Goal: Information Seeking & Learning: Understand process/instructions

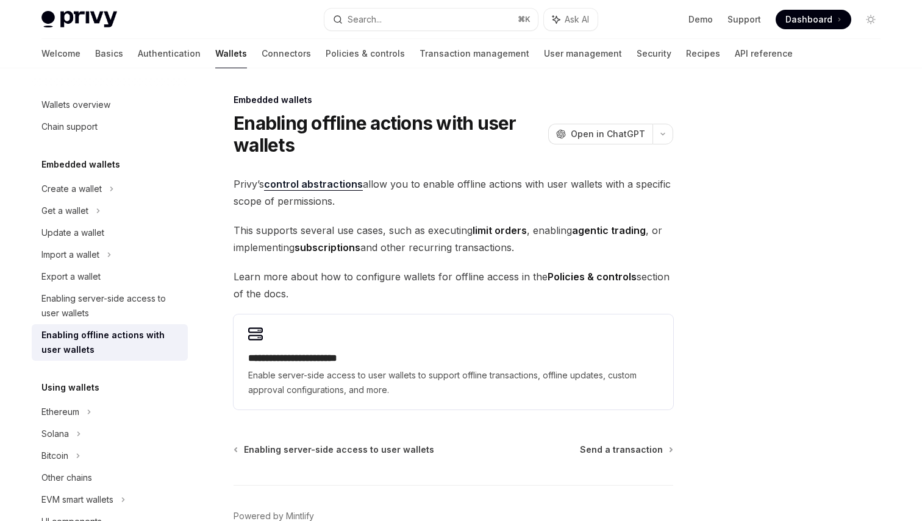
click at [419, 182] on span "Privy’s control abstractions allow you to enable offline actions with user wall…" at bounding box center [453, 193] width 440 height 34
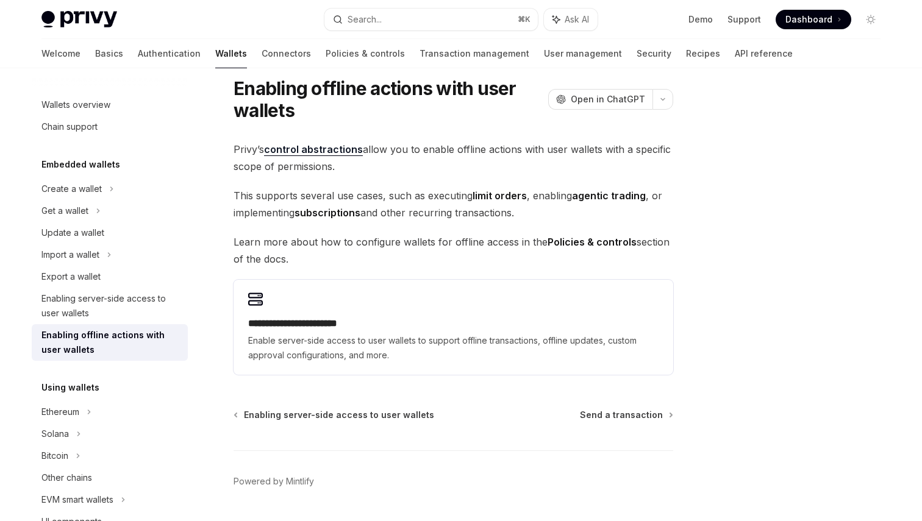
scroll to position [39, 0]
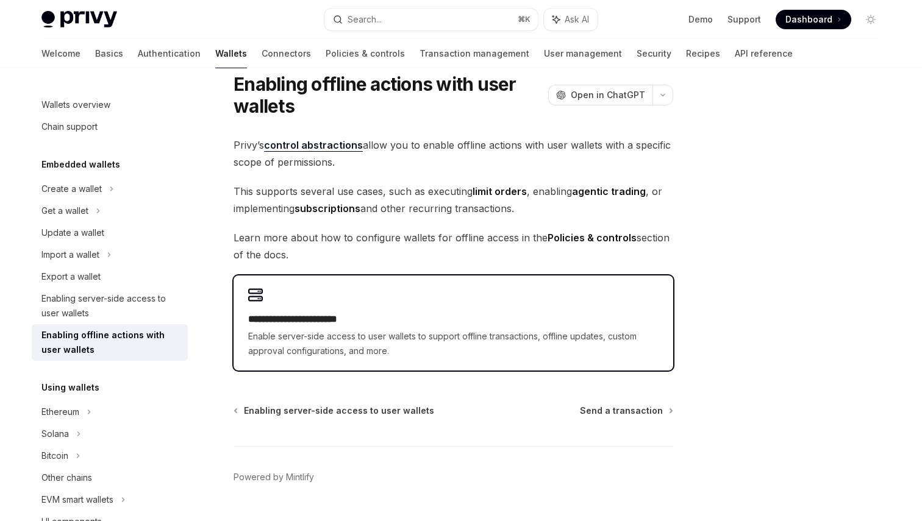
click at [402, 316] on h2 "**********" at bounding box center [453, 319] width 410 height 15
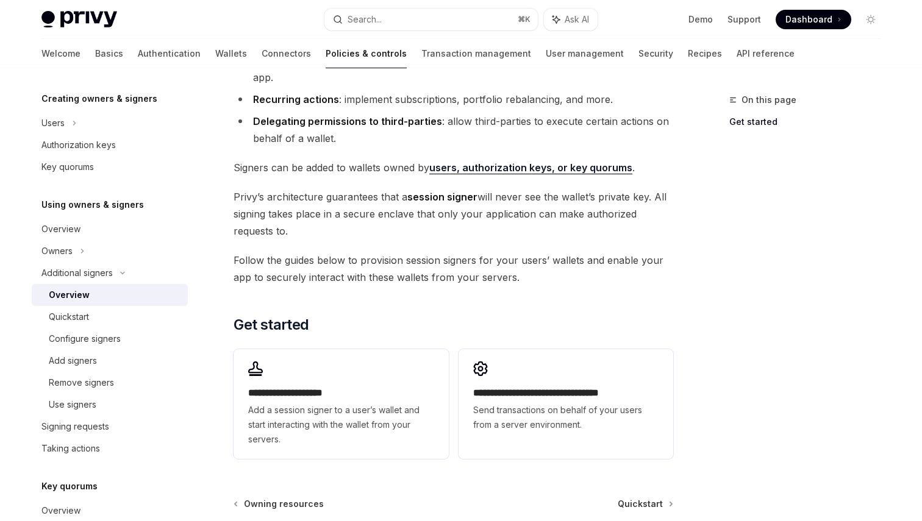
scroll to position [165, 0]
click at [137, 324] on div "Quickstart" at bounding box center [115, 317] width 132 height 15
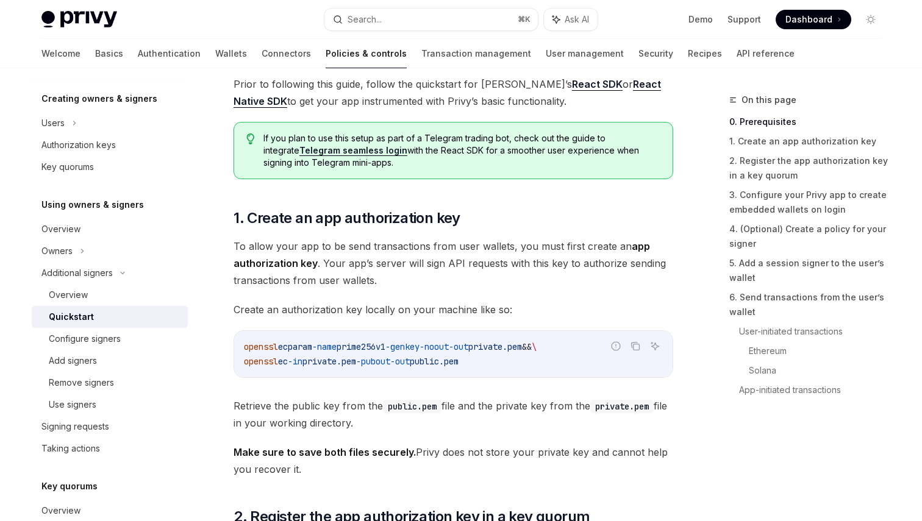
scroll to position [423, 0]
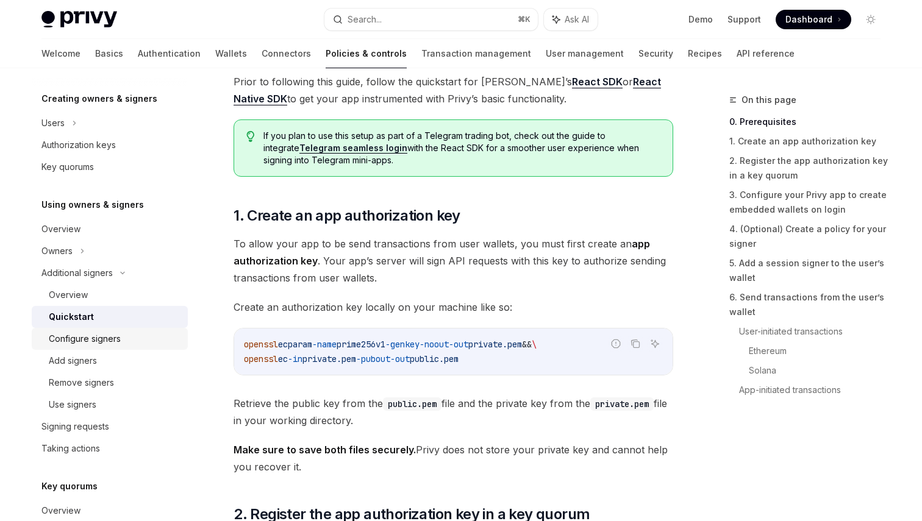
click at [109, 338] on div "Configure signers" at bounding box center [85, 339] width 72 height 15
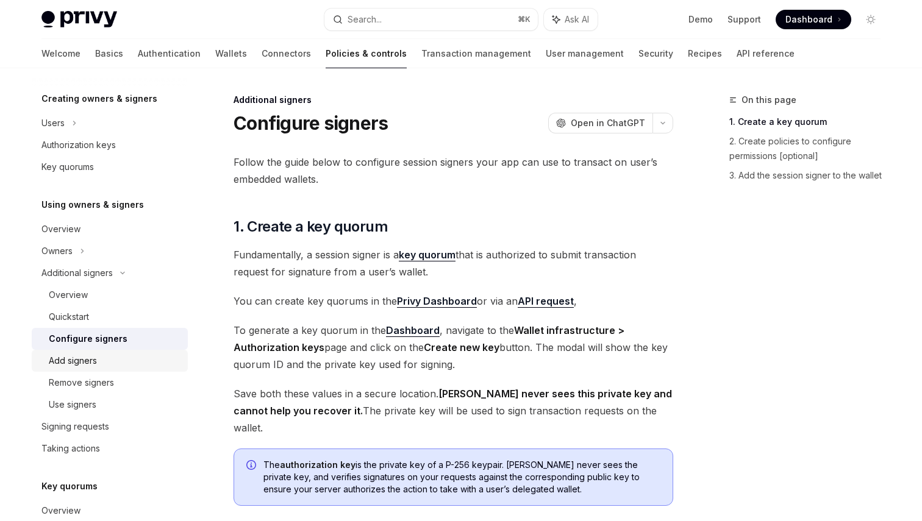
click at [101, 355] on div "Add signers" at bounding box center [115, 361] width 132 height 15
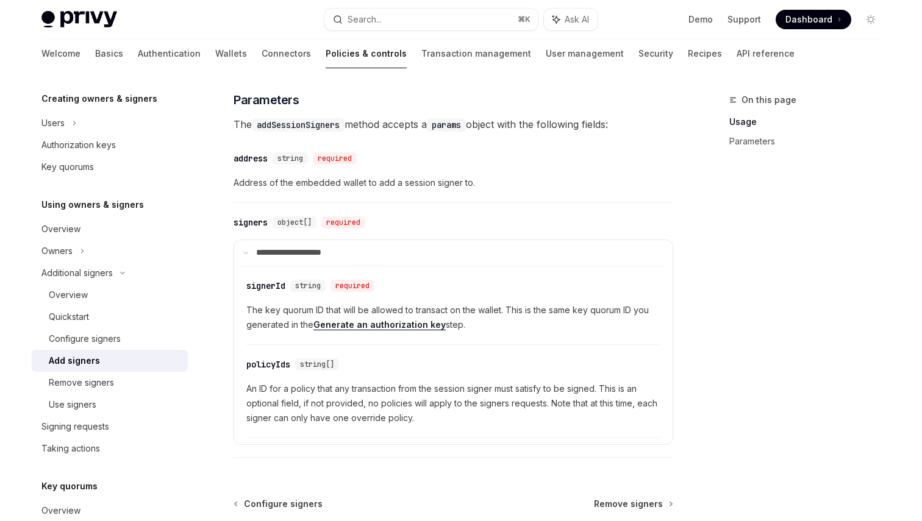
scroll to position [574, 0]
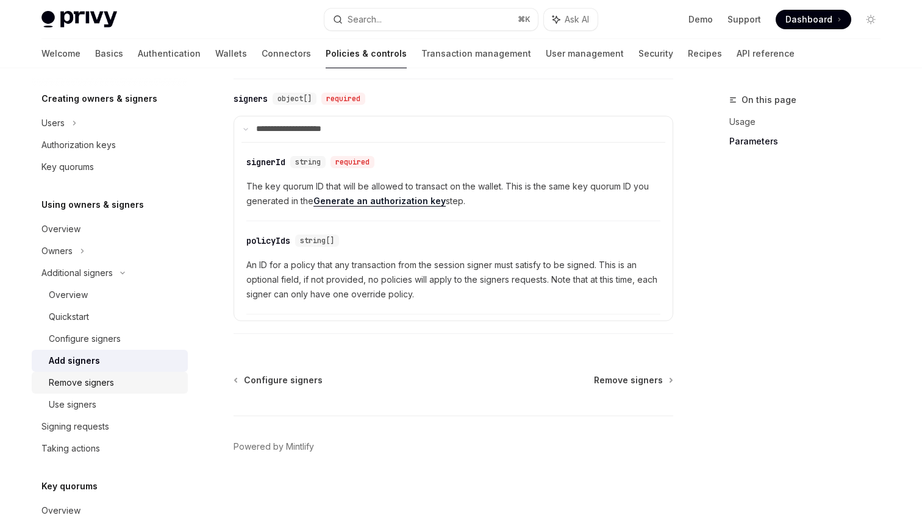
click at [105, 377] on div "Remove signers" at bounding box center [81, 382] width 65 height 15
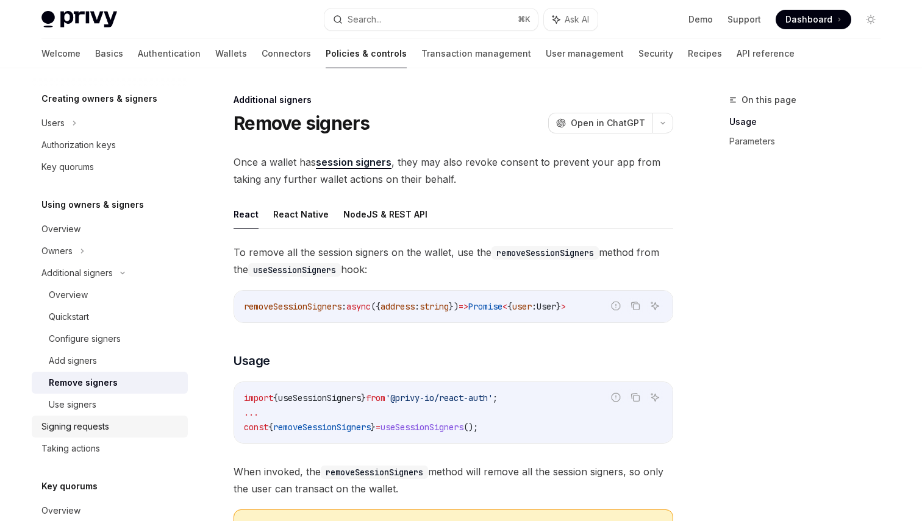
click at [93, 421] on div "Signing requests" at bounding box center [75, 426] width 68 height 15
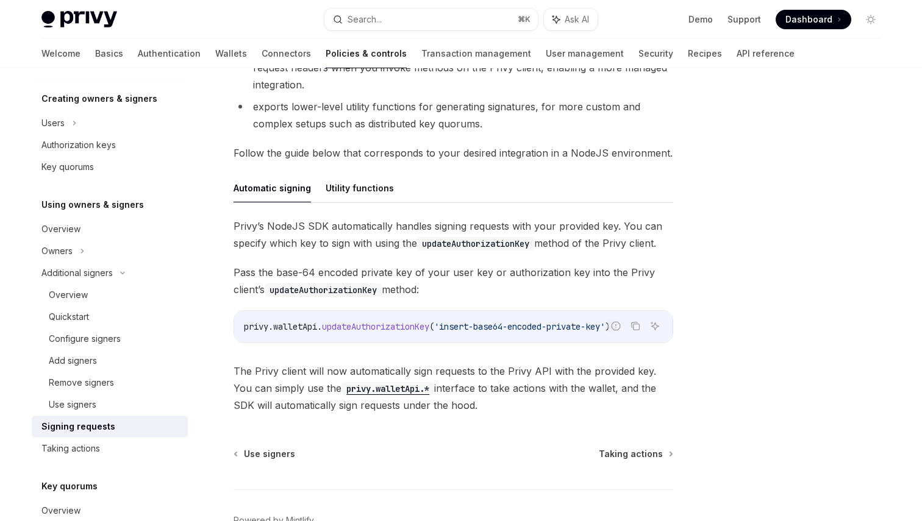
scroll to position [318, 0]
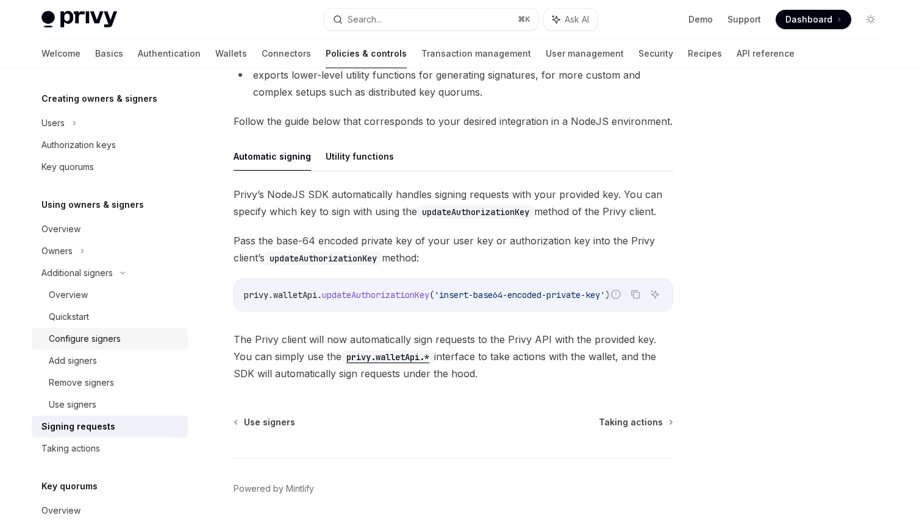
click at [68, 343] on div "Configure signers" at bounding box center [85, 339] width 72 height 15
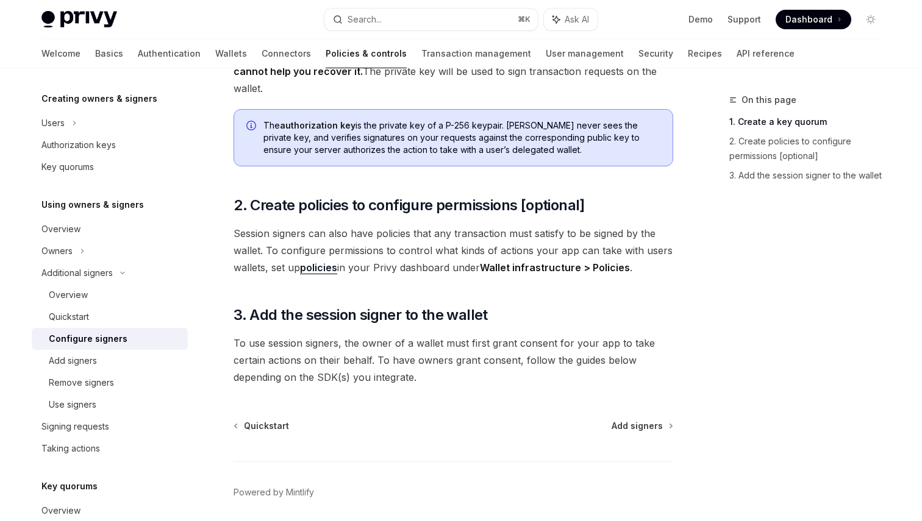
scroll to position [346, 0]
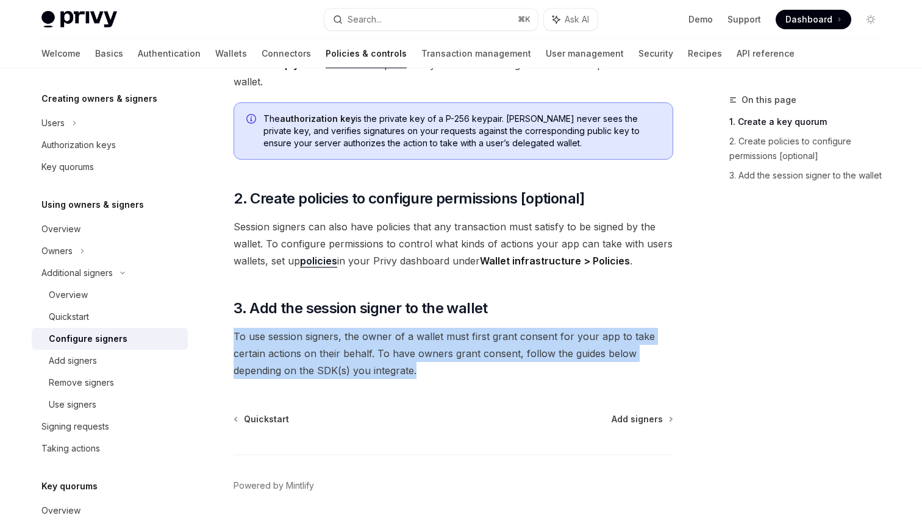
drag, startPoint x: 445, startPoint y: 355, endPoint x: 233, endPoint y: 316, distance: 215.1
click at [233, 328] on span "To use session signers, the owner of a wallet must first grant consent for your…" at bounding box center [453, 353] width 440 height 51
copy span "To use session signers, the owner of a wallet must first grant consent for your…"
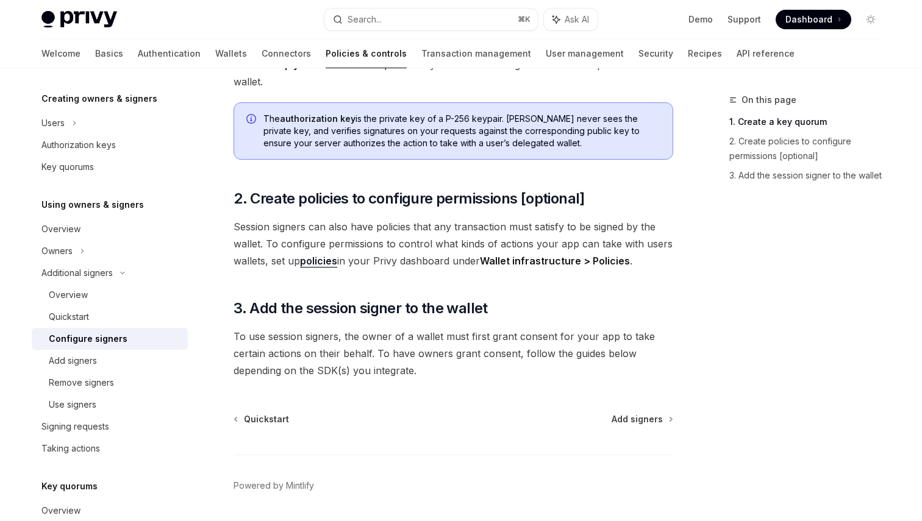
click at [398, 233] on span "Session signers can also have policies that any transaction must satisfy to be …" at bounding box center [453, 243] width 440 height 51
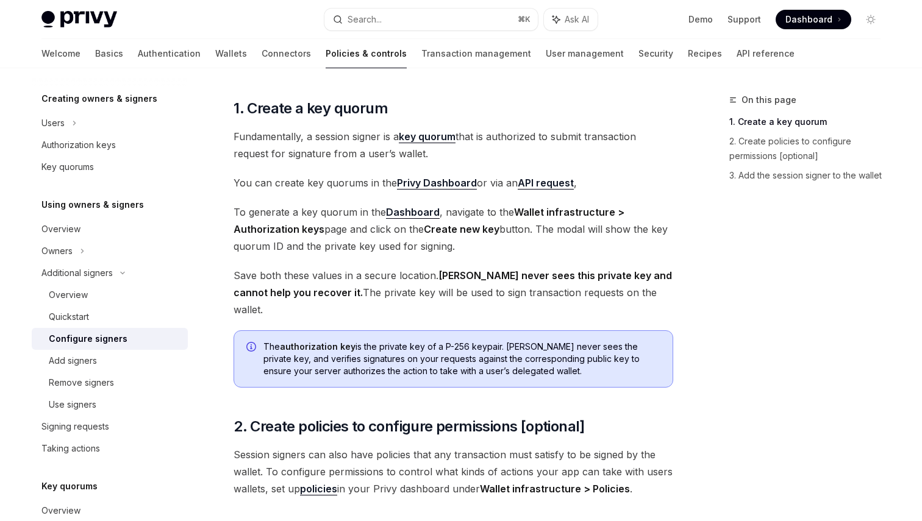
scroll to position [106, 0]
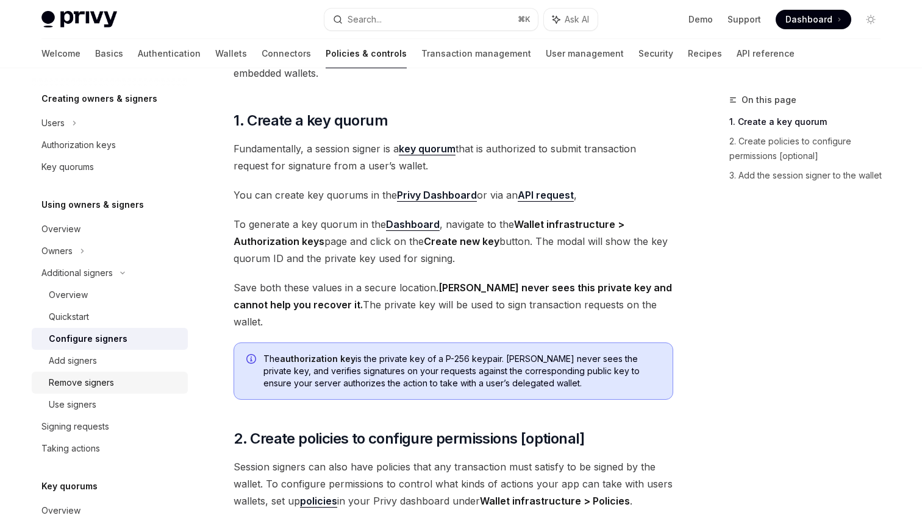
click at [94, 373] on link "Remove signers" at bounding box center [110, 383] width 156 height 22
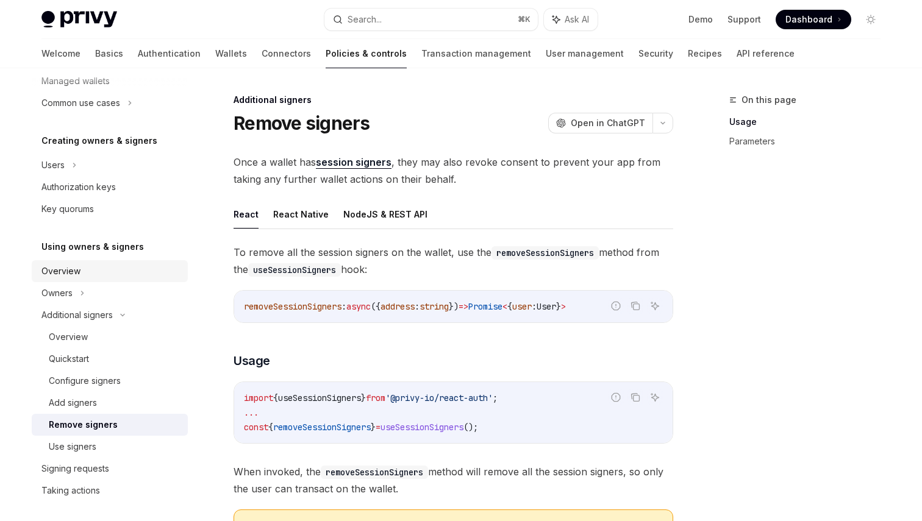
scroll to position [209, 0]
click at [101, 265] on div "Overview" at bounding box center [110, 270] width 139 height 15
type textarea "*"
